Goal: Communication & Community: Connect with others

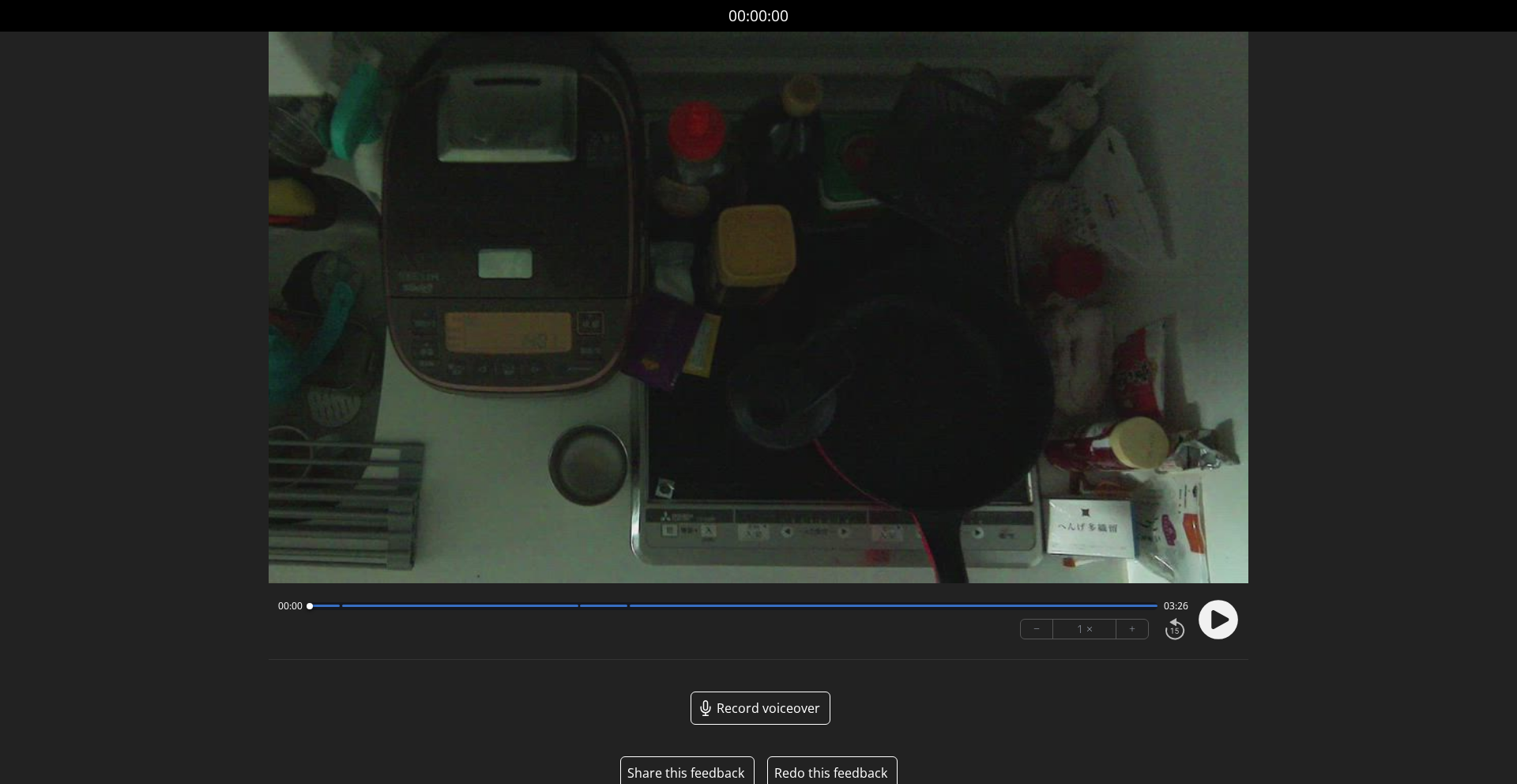
click at [1226, 621] on icon at bounding box center [1221, 618] width 18 height 19
click at [1136, 633] on button "+" at bounding box center [1133, 628] width 32 height 19
